Goal: Transaction & Acquisition: Purchase product/service

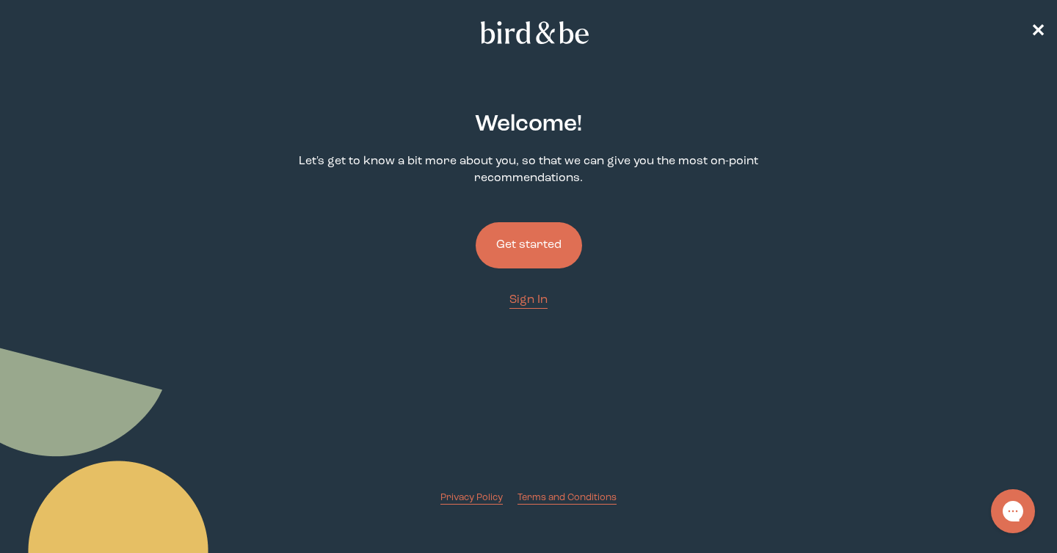
click at [515, 233] on button "Get started" at bounding box center [529, 245] width 106 height 46
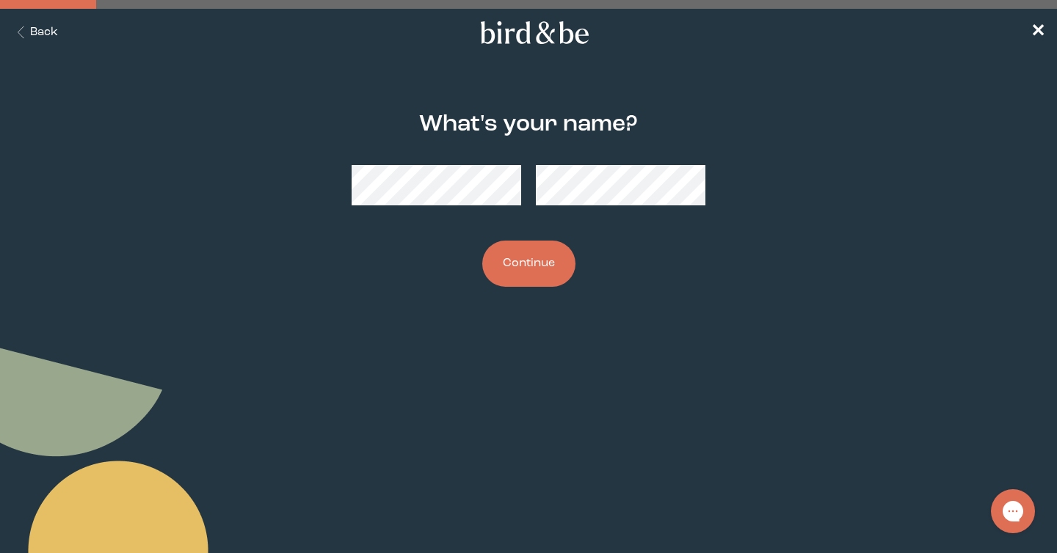
click at [525, 266] on button "Continue" at bounding box center [528, 264] width 93 height 46
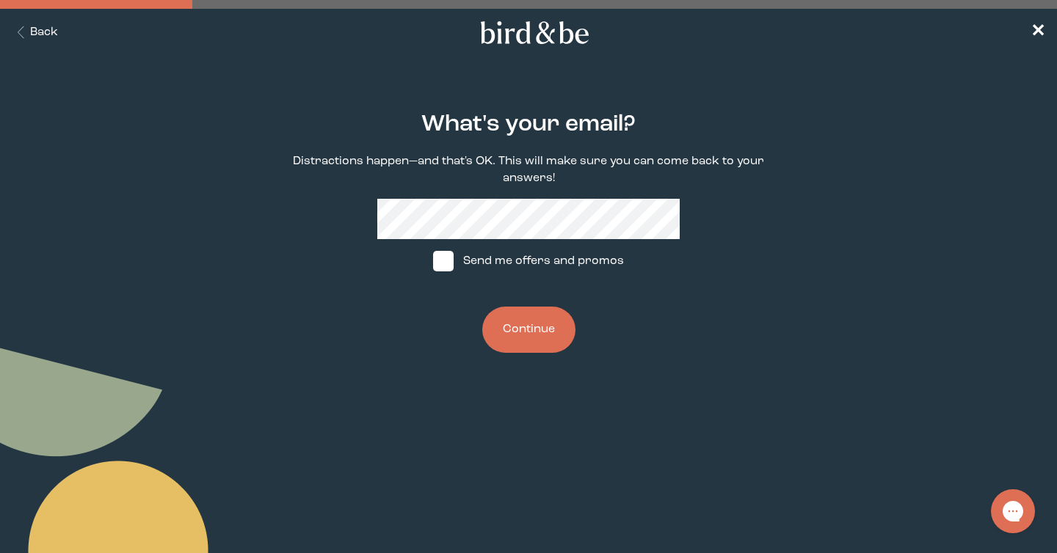
click at [532, 324] on button "Continue" at bounding box center [528, 330] width 93 height 46
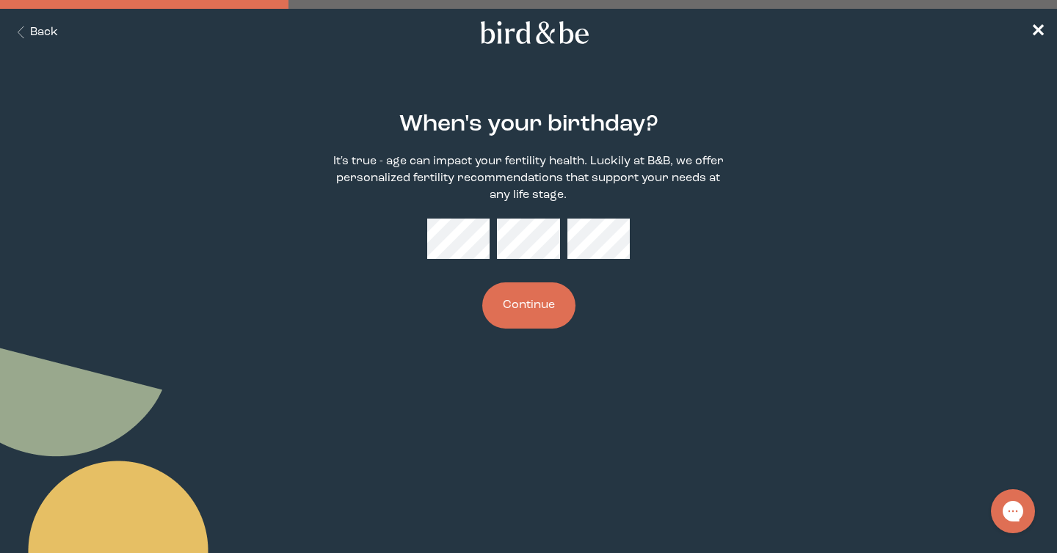
click at [517, 308] on button "Continue" at bounding box center [528, 306] width 93 height 46
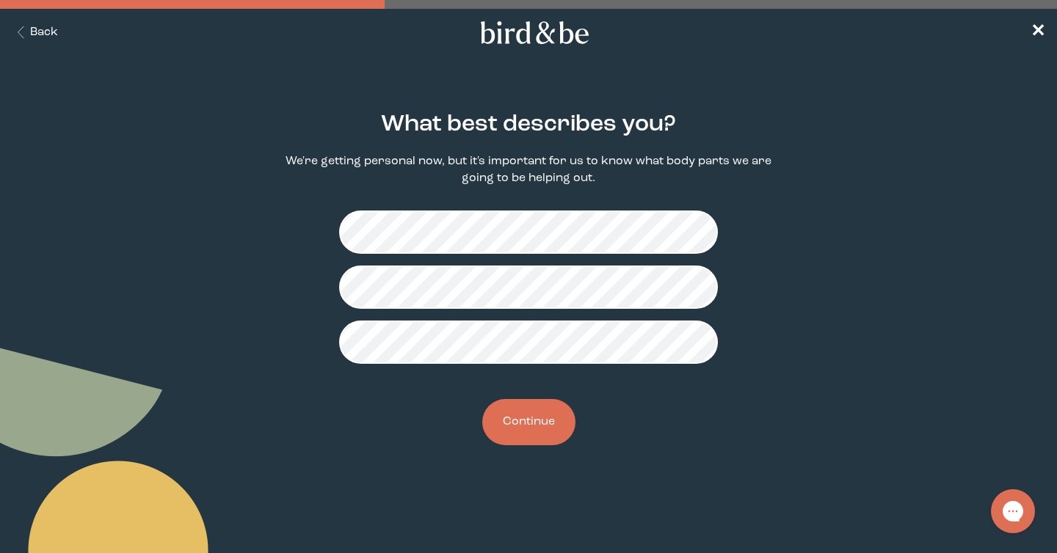
click at [516, 419] on button "Continue" at bounding box center [528, 422] width 93 height 46
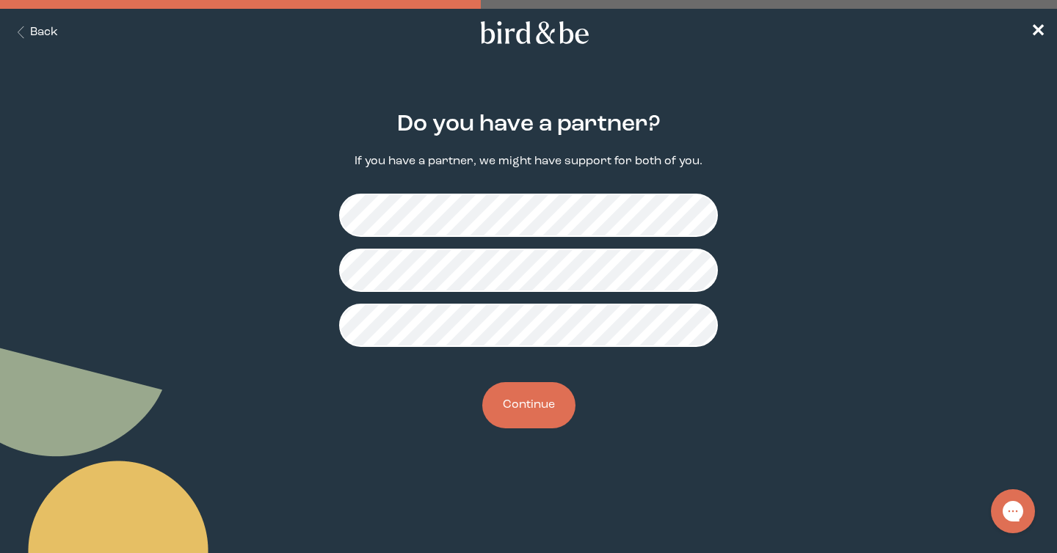
click at [536, 407] on button "Continue" at bounding box center [528, 405] width 93 height 46
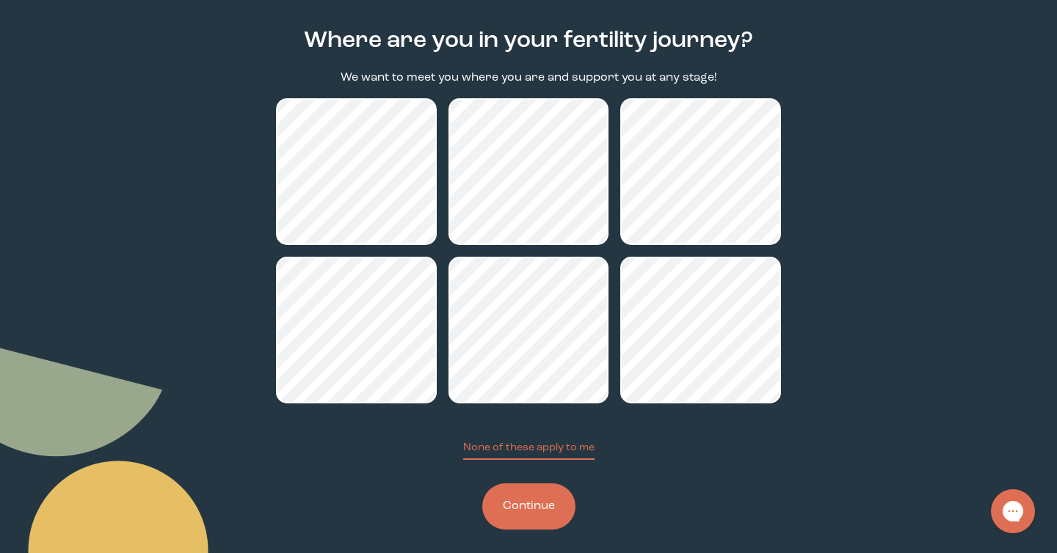
scroll to position [96, 0]
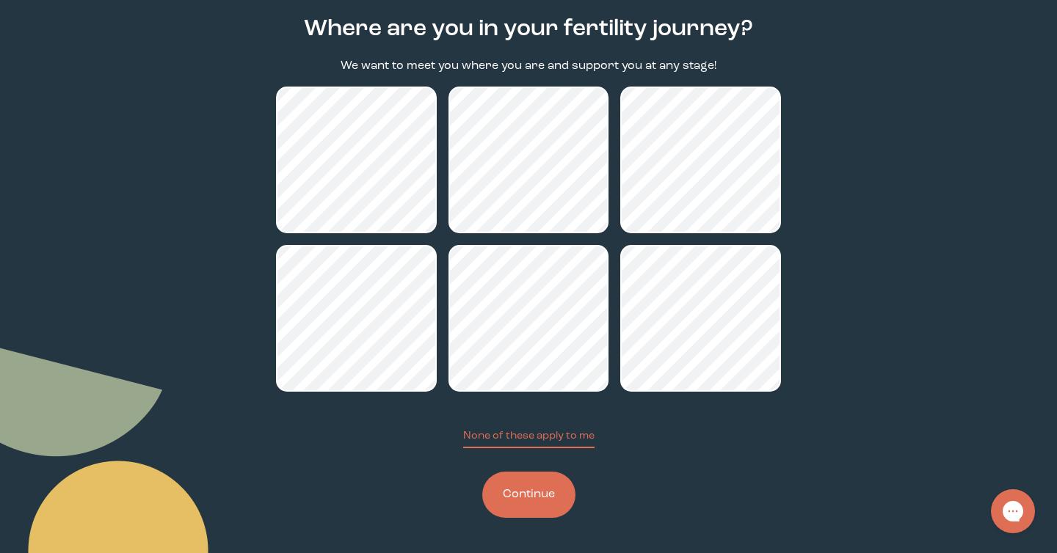
click at [529, 498] on button "Continue" at bounding box center [528, 495] width 93 height 46
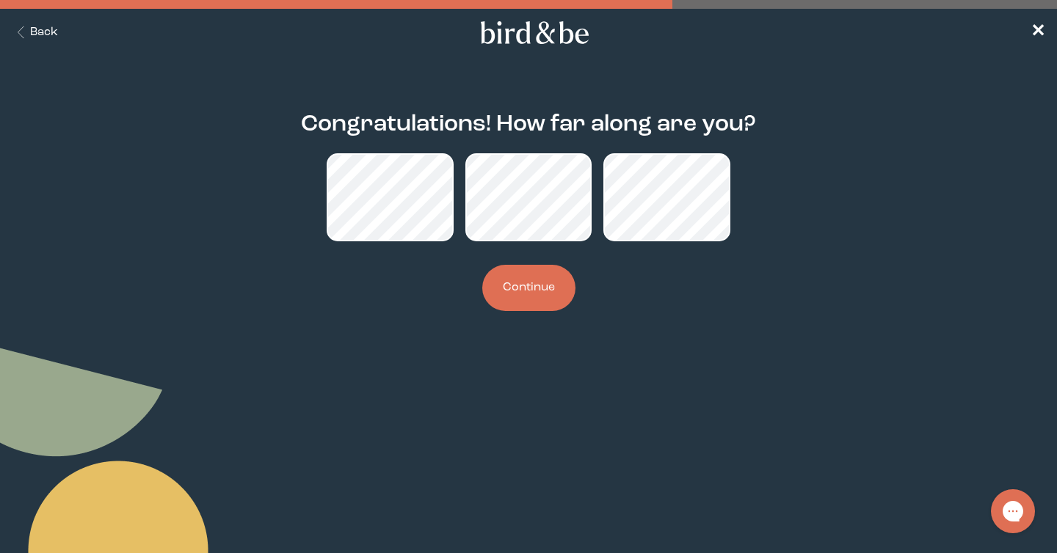
click at [535, 282] on button "Continue" at bounding box center [528, 288] width 93 height 46
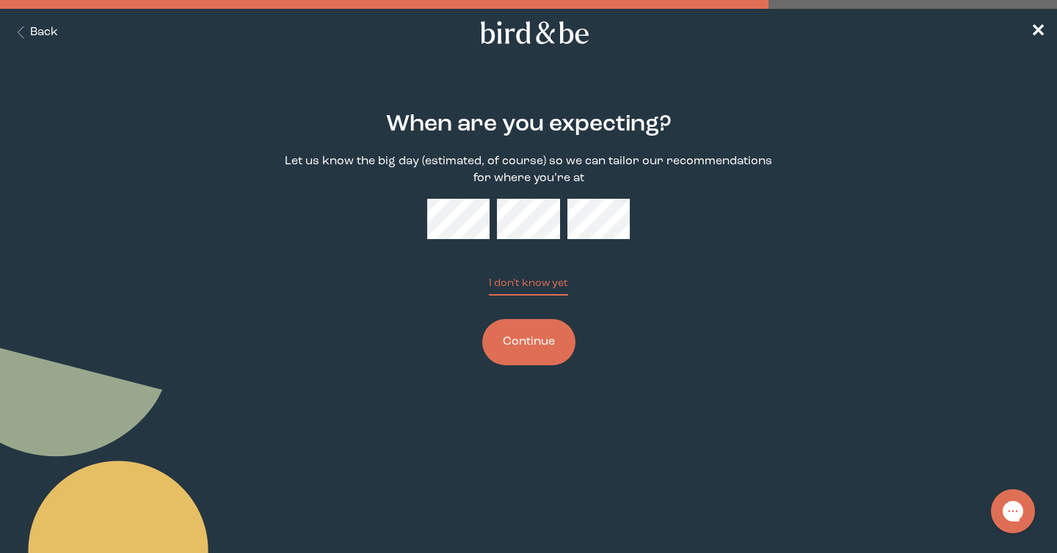
click at [534, 346] on button "Continue" at bounding box center [528, 342] width 93 height 46
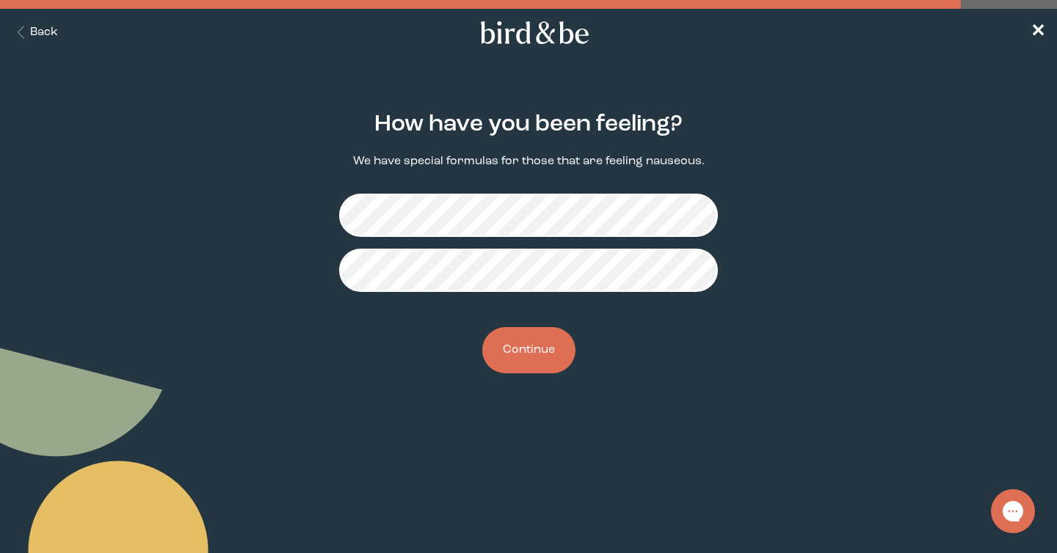
click at [527, 346] on button "Continue" at bounding box center [528, 350] width 93 height 46
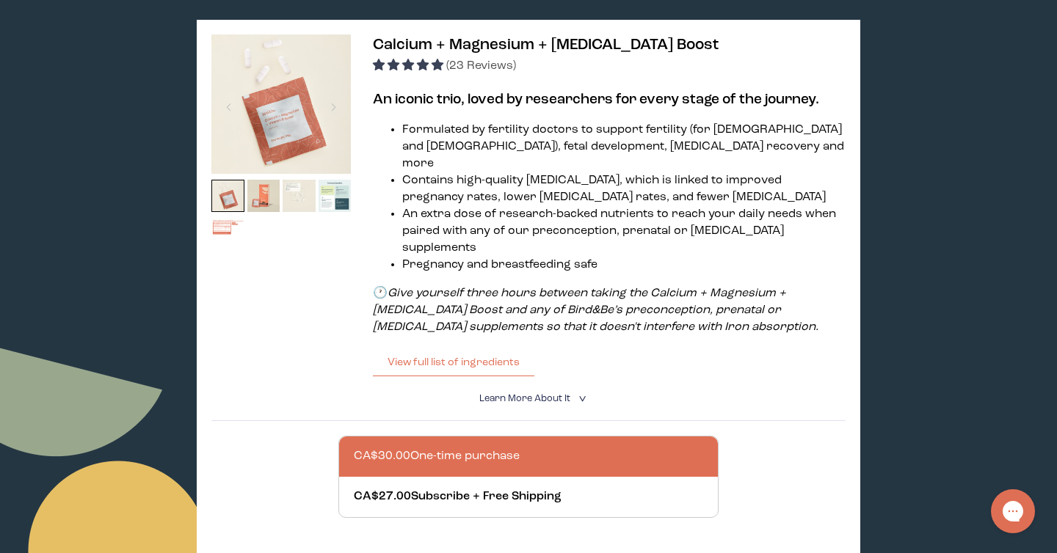
scroll to position [214, 0]
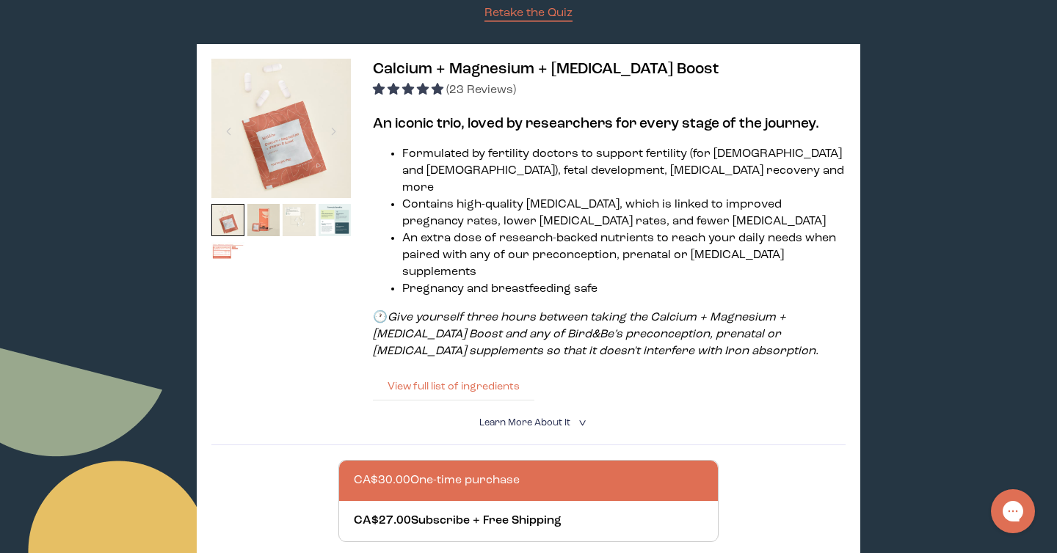
click at [446, 372] on button "View full list of ingredients" at bounding box center [453, 386] width 161 height 29
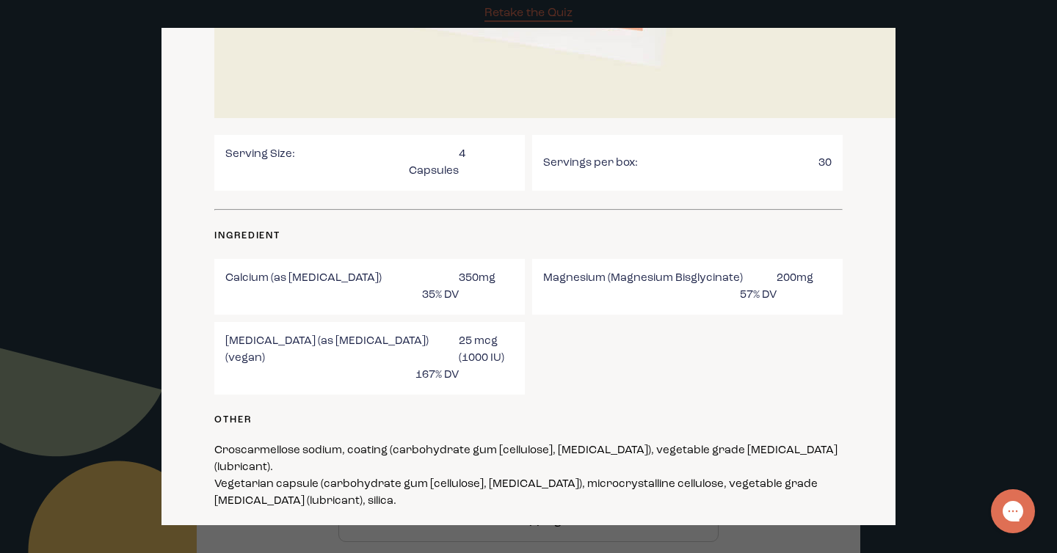
scroll to position [507, 0]
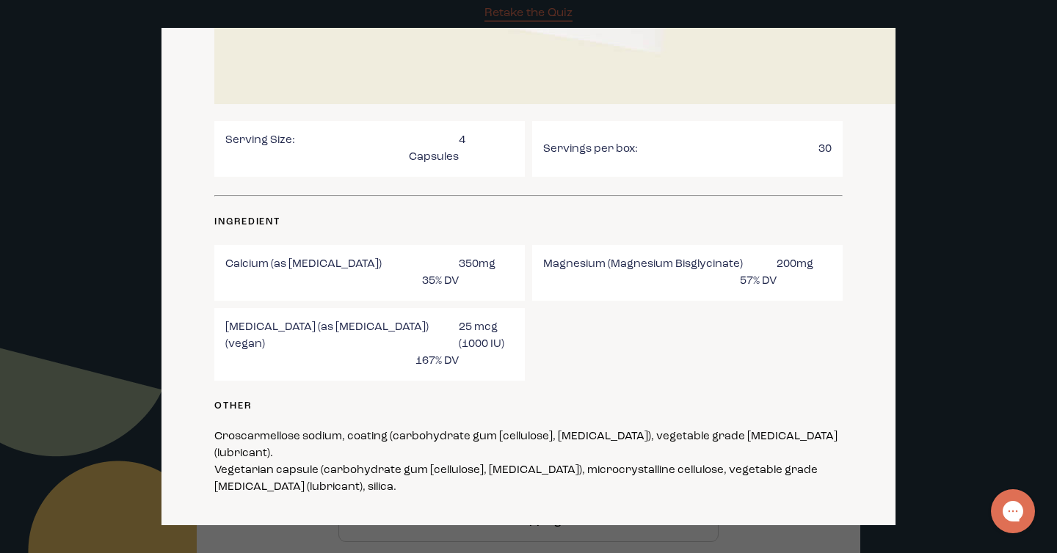
click at [939, 72] on div at bounding box center [528, 276] width 1057 height 553
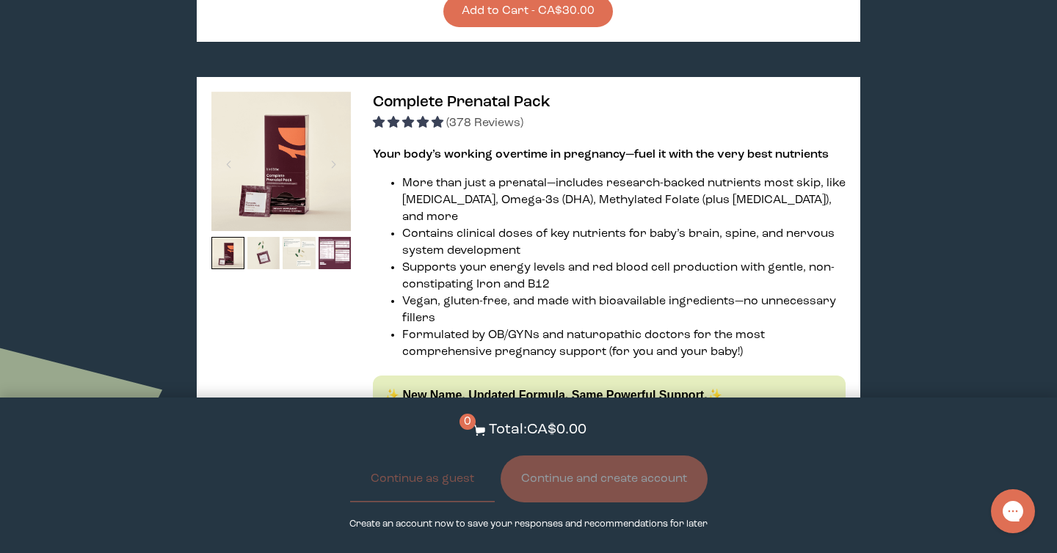
scroll to position [797, 0]
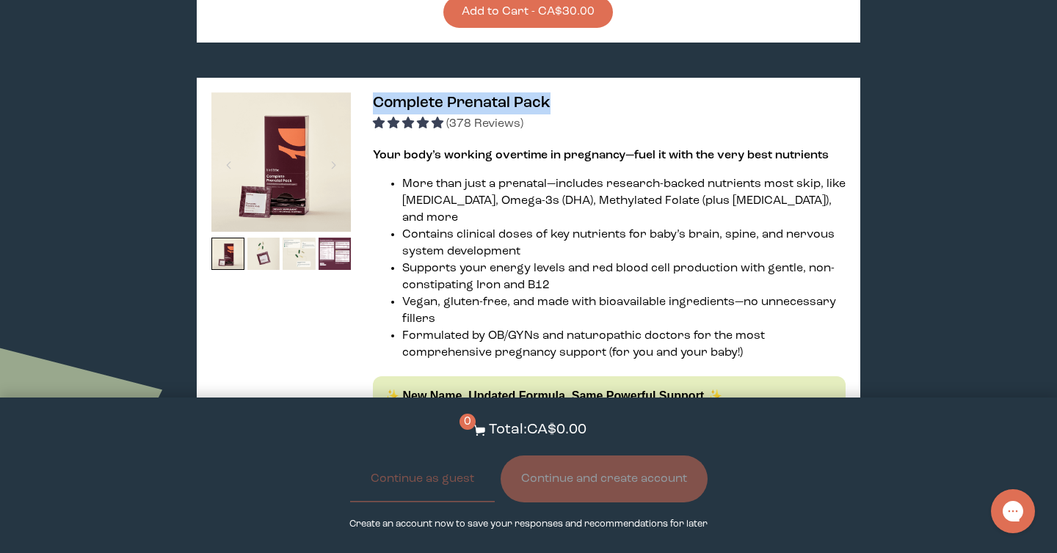
drag, startPoint x: 553, startPoint y: 62, endPoint x: 374, endPoint y: 66, distance: 178.4
click at [374, 92] on h3 "Complete Prenatal Pack (378 Reviews)" at bounding box center [609, 112] width 473 height 40
copy span "Complete Prenatal Pack"
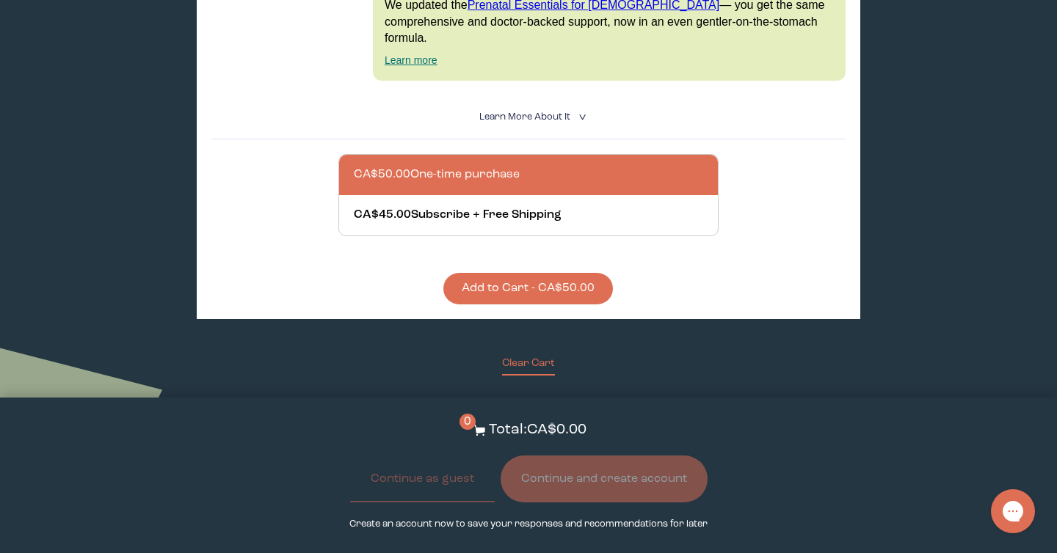
scroll to position [1213, 0]
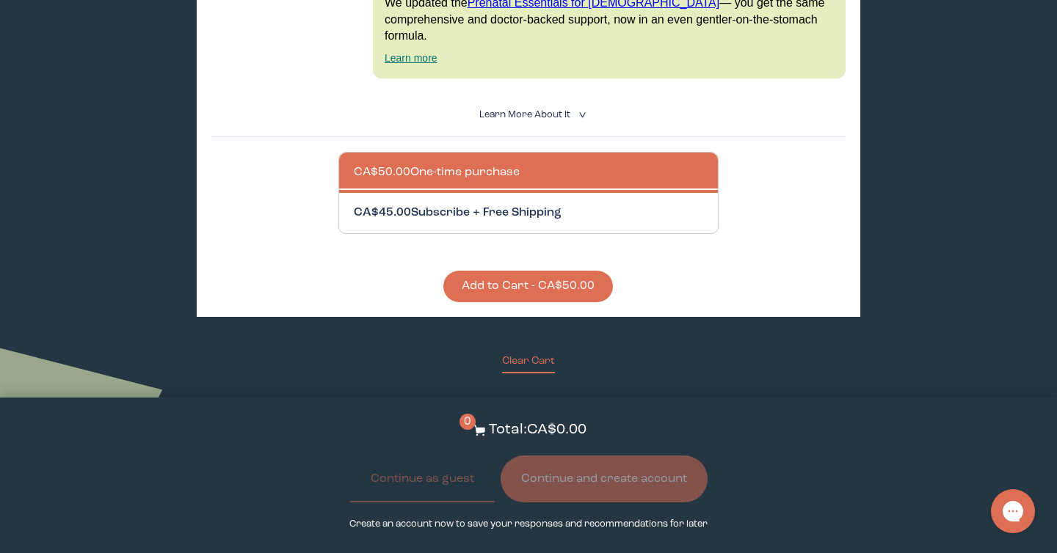
click at [535, 193] on div at bounding box center [543, 213] width 379 height 40
click at [354, 204] on input "CA$45.00 Subscribe + Free Shipping" at bounding box center [353, 204] width 1 height 1
radio input "true"
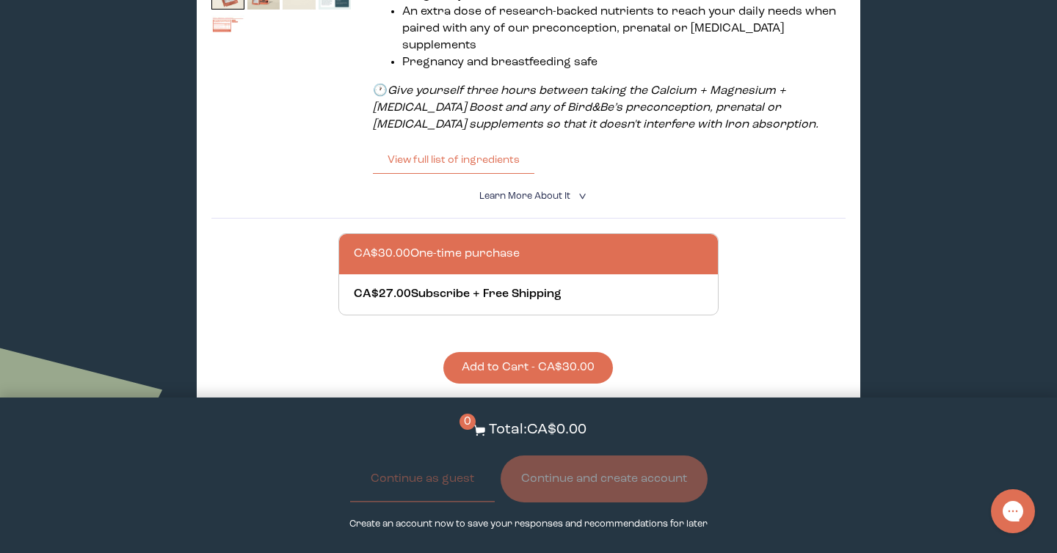
scroll to position [524, 0]
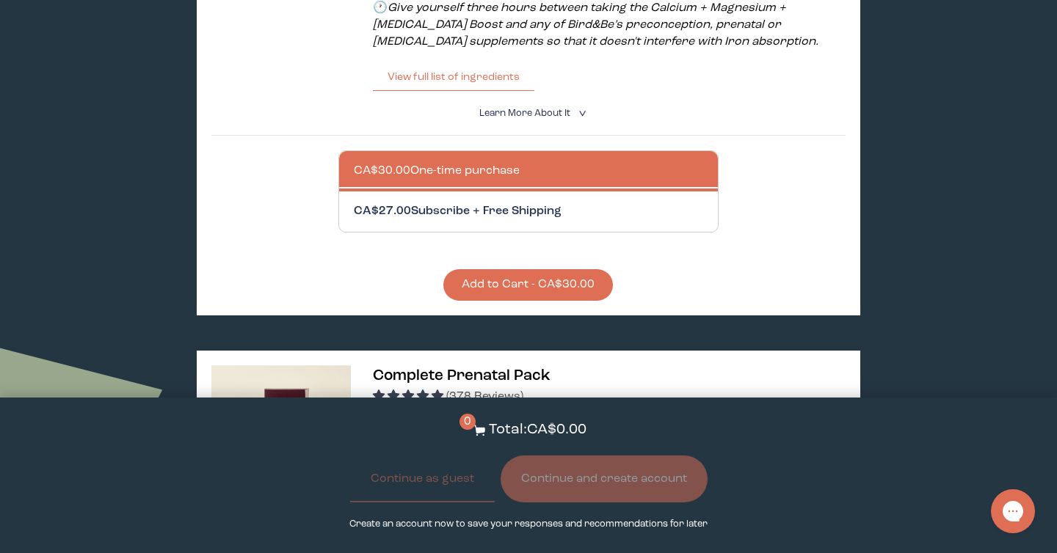
click at [537, 192] on div at bounding box center [543, 212] width 379 height 40
click at [354, 203] on input "CA$27.00 Subscribe + Free Shipping" at bounding box center [353, 203] width 1 height 1
radio input "true"
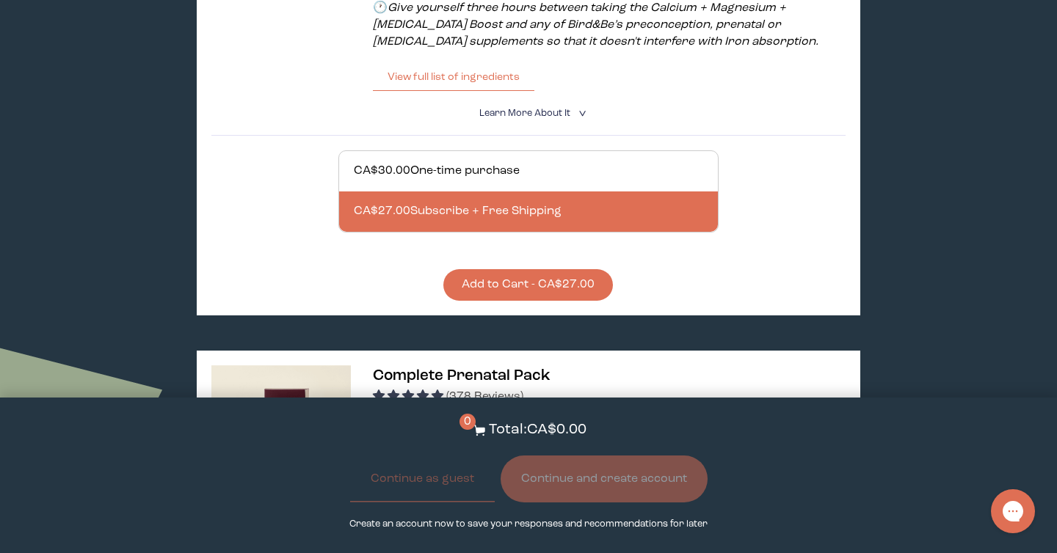
click at [541, 269] on button "Add to Cart - CA$27.00" at bounding box center [528, 285] width 170 height 32
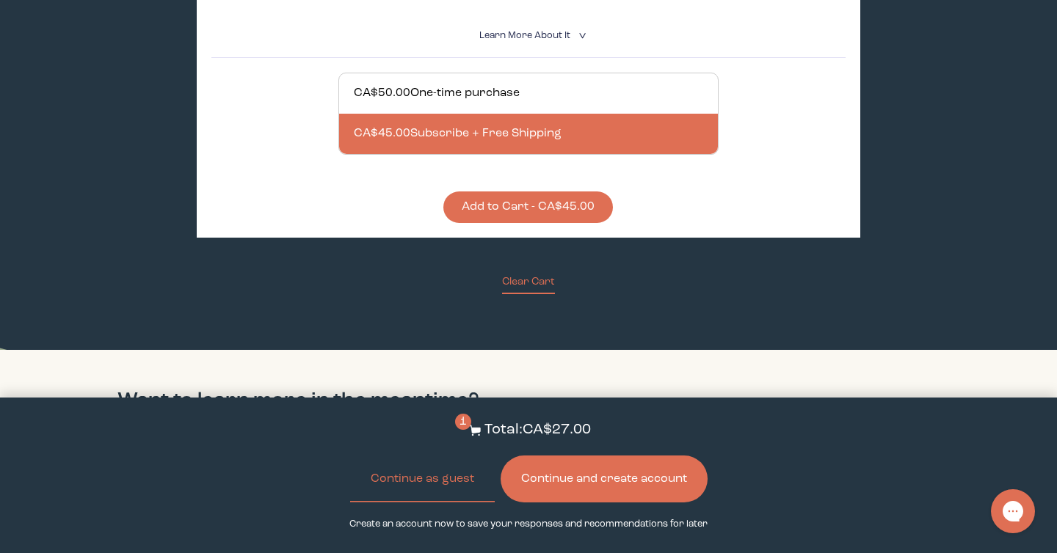
scroll to position [1271, 0]
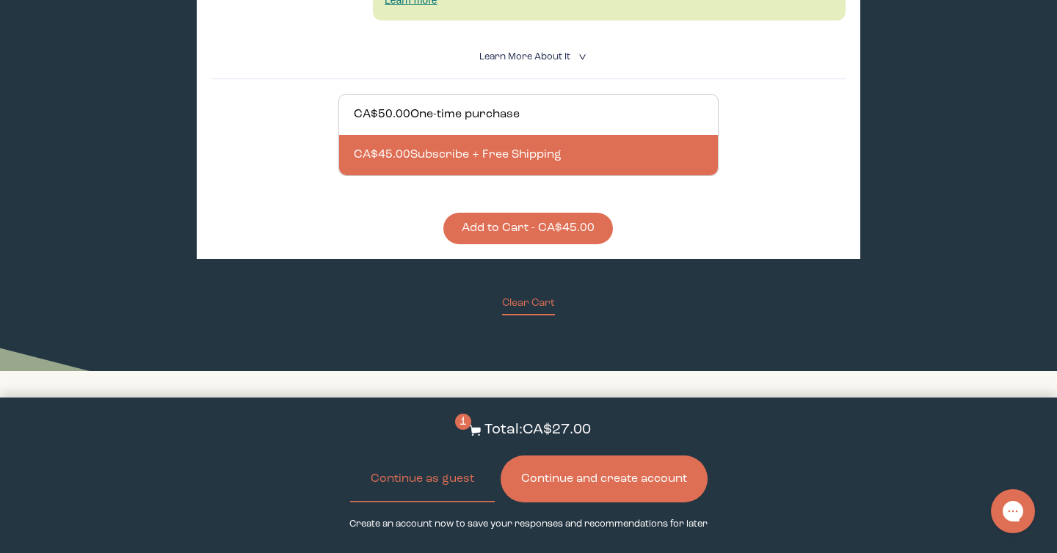
click at [535, 213] on button "Add to Cart - CA$45.00" at bounding box center [528, 229] width 170 height 32
click at [417, 487] on button "Continue as guest" at bounding box center [422, 479] width 145 height 47
